Goal: Use online tool/utility: Utilize a website feature to perform a specific function

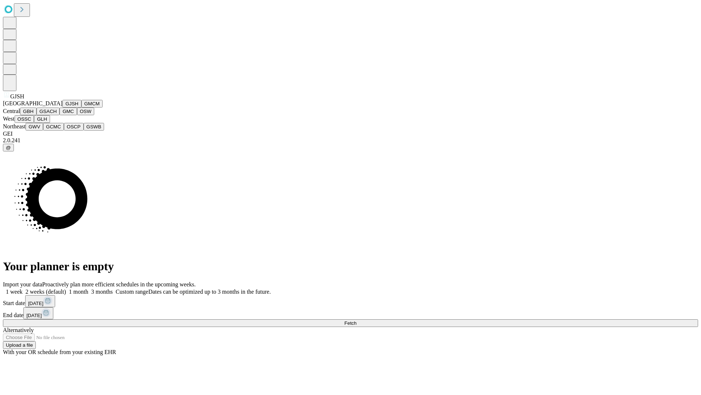
click at [62, 107] on button "GJSH" at bounding box center [71, 104] width 19 height 8
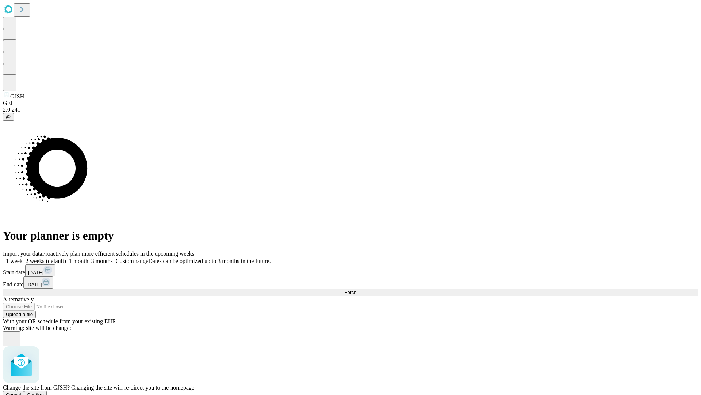
click at [44, 392] on span "Confirm" at bounding box center [35, 394] width 17 height 5
click at [66, 258] on label "2 weeks (default)" at bounding box center [44, 261] width 43 height 6
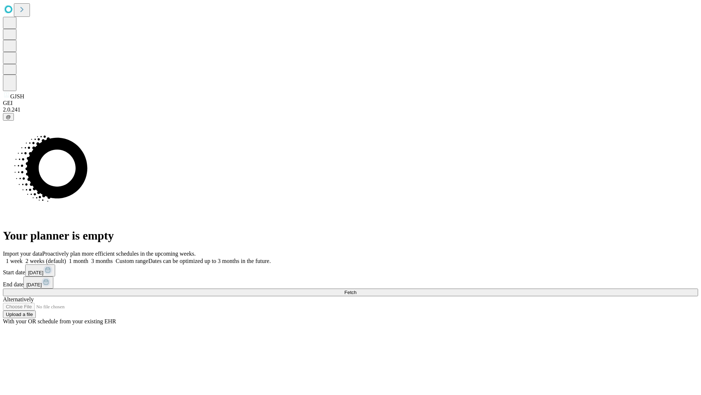
click at [357, 289] on span "Fetch" at bounding box center [351, 291] width 12 height 5
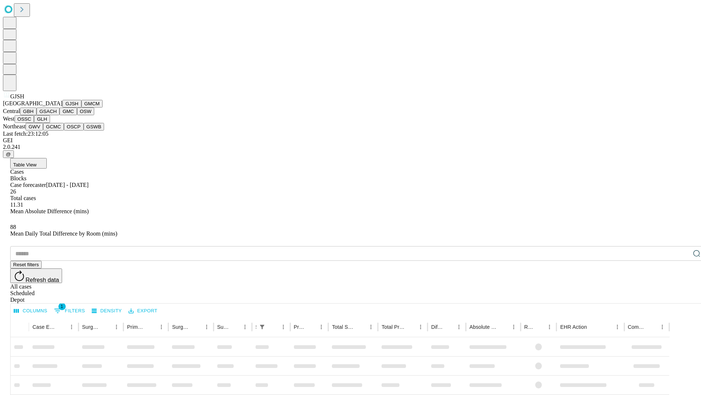
click at [81, 107] on button "GMCM" at bounding box center [91, 104] width 21 height 8
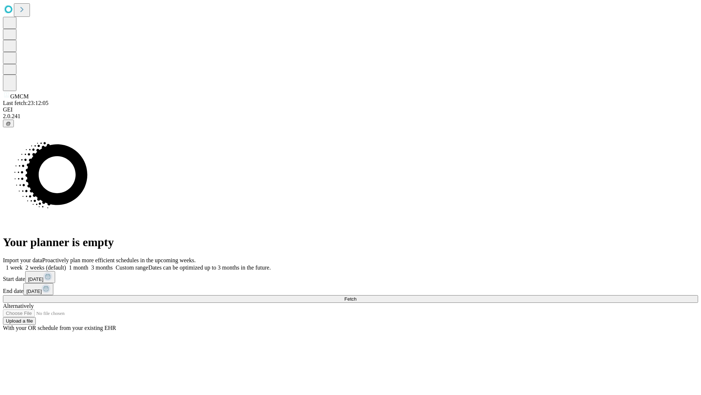
click at [66, 264] on label "2 weeks (default)" at bounding box center [44, 267] width 43 height 6
click at [357, 296] on span "Fetch" at bounding box center [351, 298] width 12 height 5
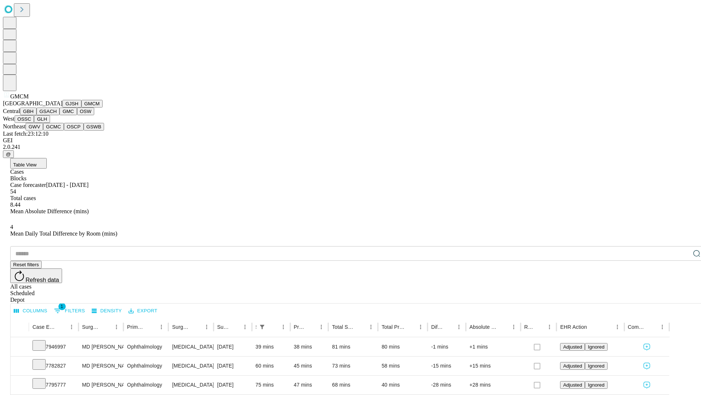
click at [37, 115] on button "GBH" at bounding box center [28, 111] width 16 height 8
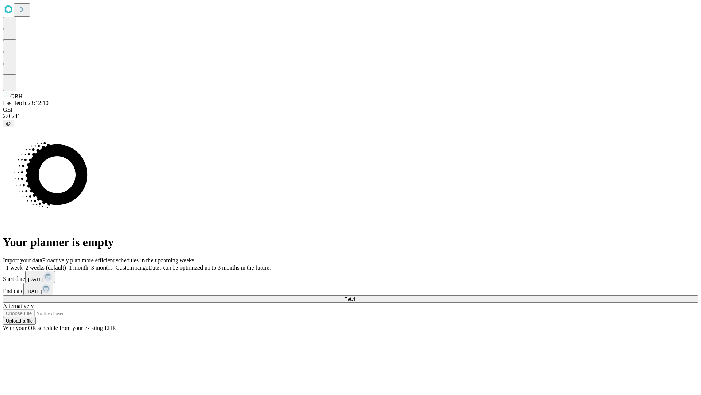
click at [66, 264] on label "2 weeks (default)" at bounding box center [44, 267] width 43 height 6
click at [357, 296] on span "Fetch" at bounding box center [351, 298] width 12 height 5
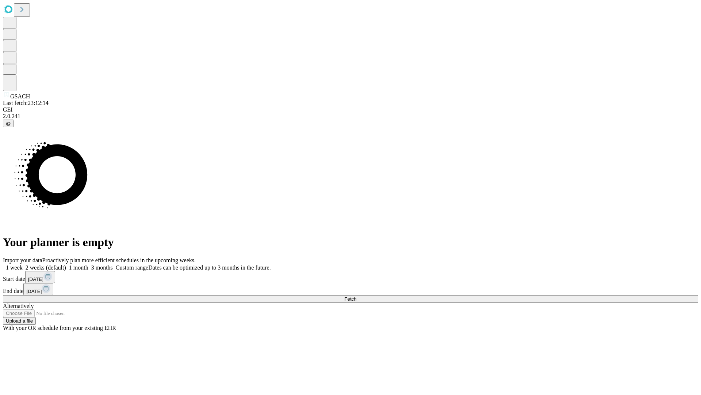
click at [66, 264] on label "2 weeks (default)" at bounding box center [44, 267] width 43 height 6
click at [357, 296] on span "Fetch" at bounding box center [351, 298] width 12 height 5
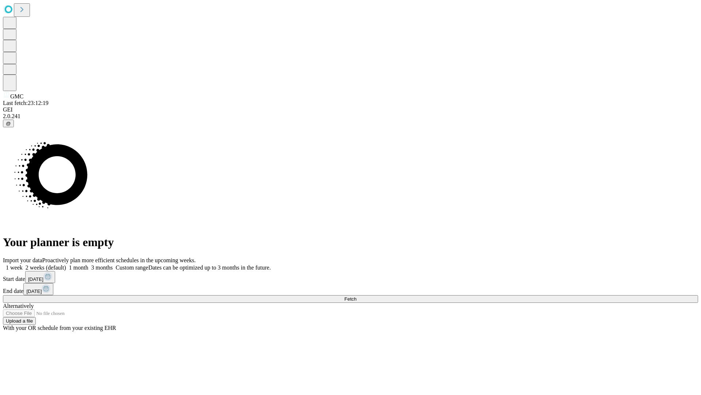
click at [66, 264] on label "2 weeks (default)" at bounding box center [44, 267] width 43 height 6
click at [357, 296] on span "Fetch" at bounding box center [351, 298] width 12 height 5
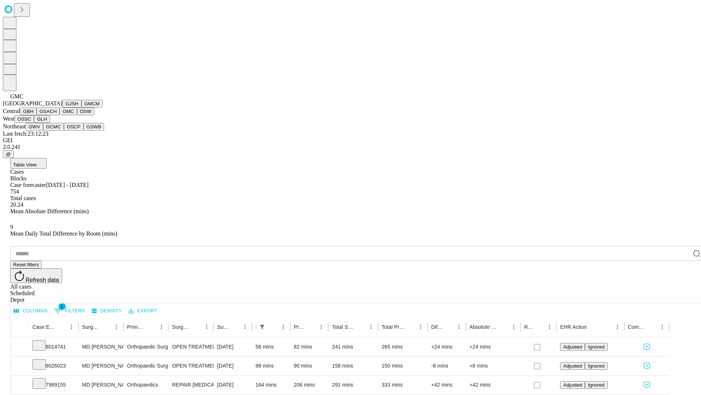
click at [77, 115] on button "OSW" at bounding box center [86, 111] width 18 height 8
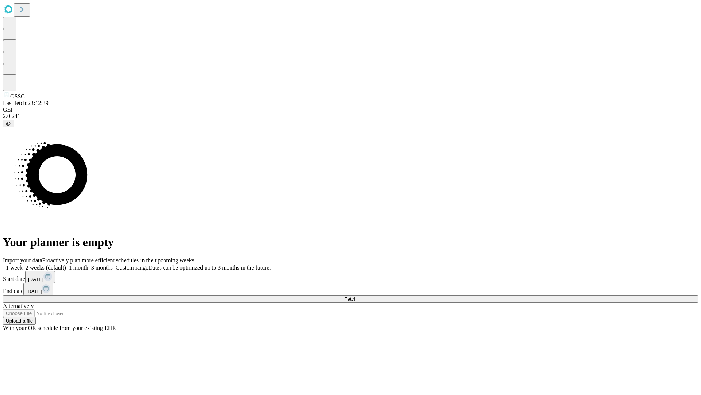
click at [66, 264] on label "2 weeks (default)" at bounding box center [44, 267] width 43 height 6
click at [357, 296] on span "Fetch" at bounding box center [351, 298] width 12 height 5
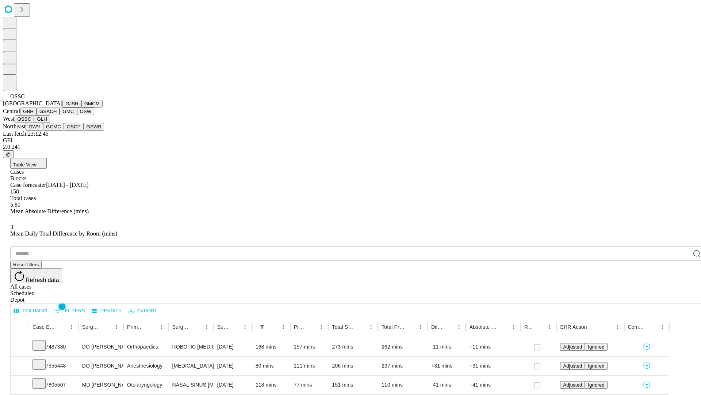
click at [50, 123] on button "GLH" at bounding box center [42, 119] width 16 height 8
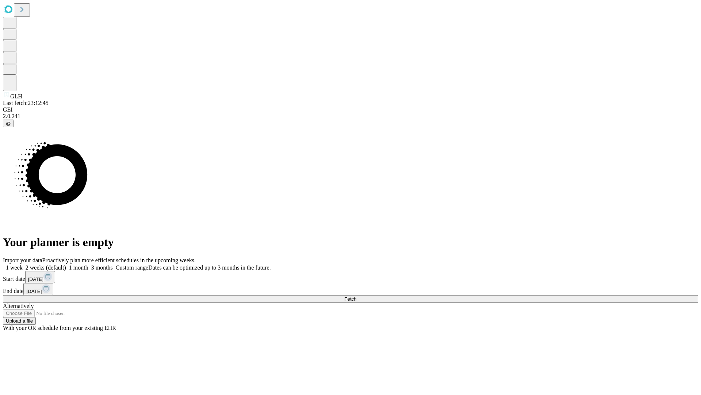
click at [66, 264] on label "2 weeks (default)" at bounding box center [44, 267] width 43 height 6
click at [357, 296] on span "Fetch" at bounding box center [351, 298] width 12 height 5
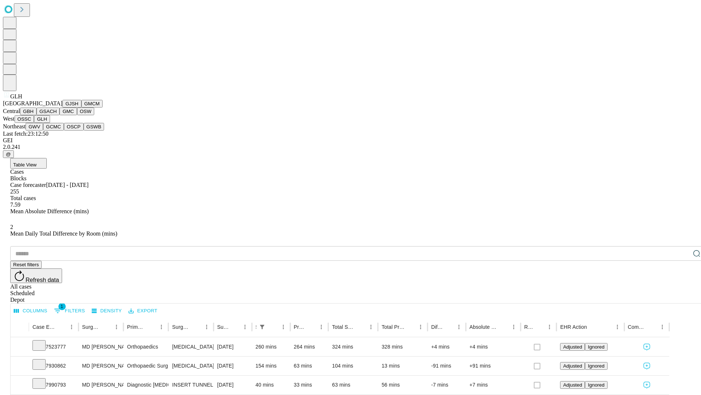
click at [43, 130] on button "GWV" at bounding box center [35, 127] width 18 height 8
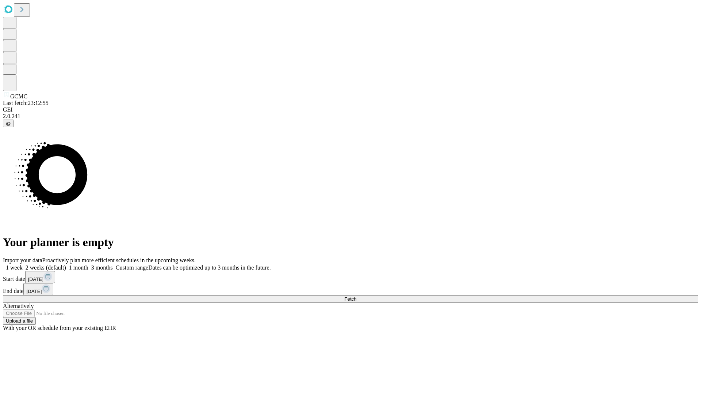
click at [357, 296] on span "Fetch" at bounding box center [351, 298] width 12 height 5
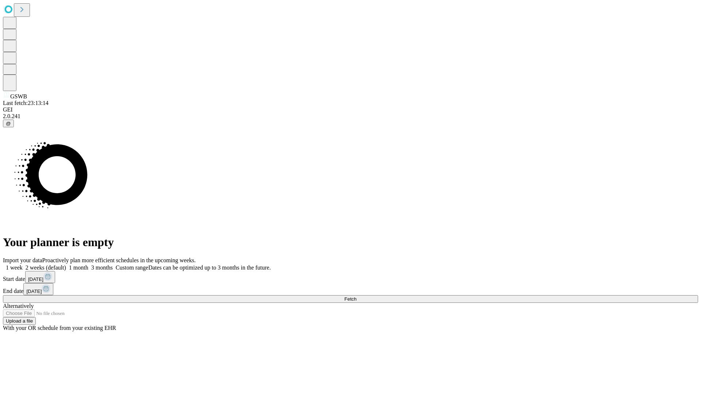
click at [357, 296] on span "Fetch" at bounding box center [351, 298] width 12 height 5
